Goal: Find specific page/section: Find specific page/section

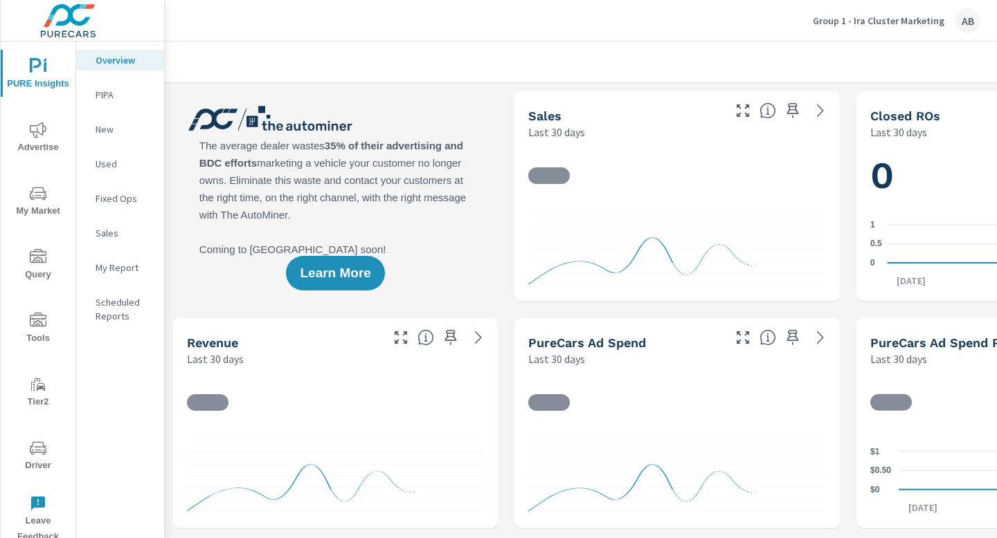
click at [31, 464] on span "Driver" at bounding box center [38, 457] width 66 height 34
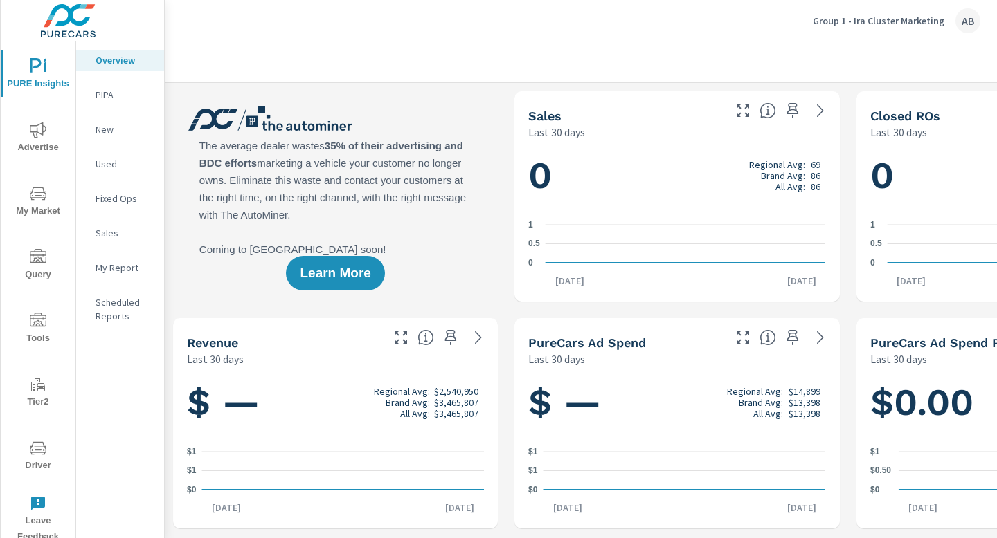
click at [37, 461] on span "Driver" at bounding box center [38, 457] width 66 height 34
